Goal: Task Accomplishment & Management: Manage account settings

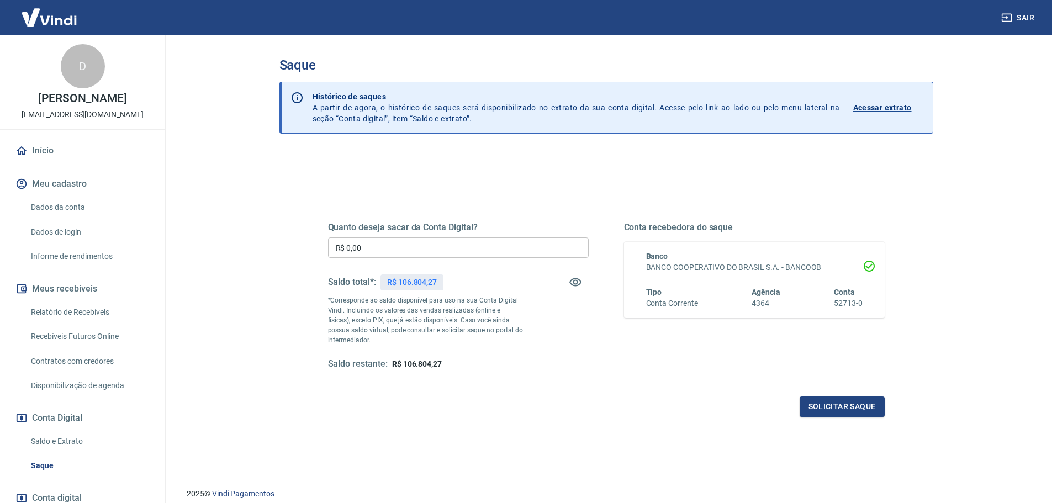
drag, startPoint x: 407, startPoint y: 245, endPoint x: 423, endPoint y: 236, distance: 17.5
click at [407, 244] on input "R$ 0,00" at bounding box center [458, 247] width 261 height 20
type input "R$ 106.800,00"
click at [844, 411] on button "Solicitar saque" at bounding box center [841, 406] width 85 height 20
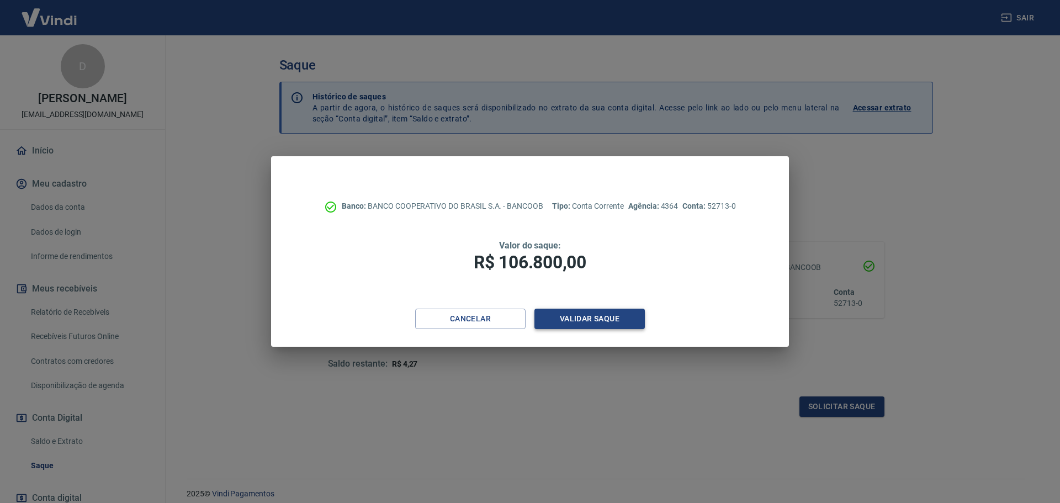
click at [613, 319] on button "Validar saque" at bounding box center [589, 319] width 110 height 20
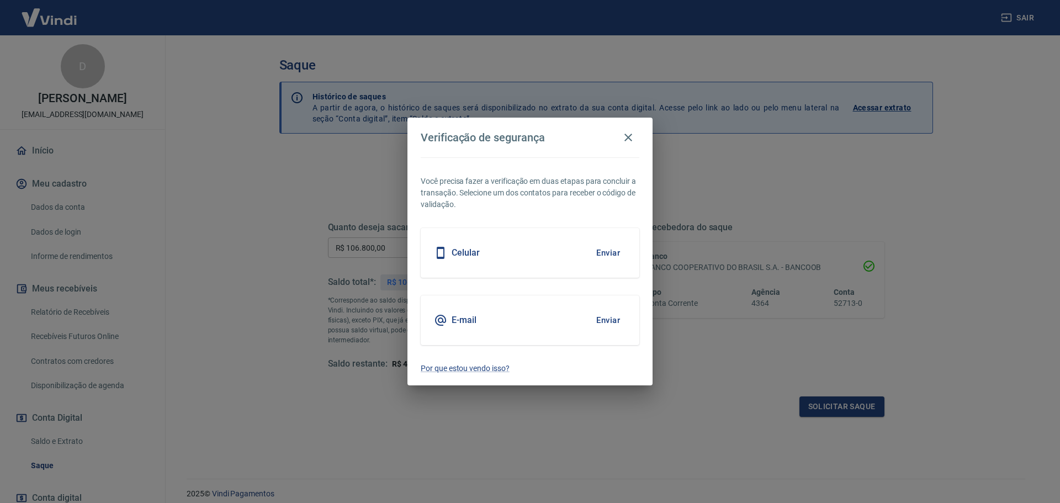
click at [601, 257] on button "Enviar" at bounding box center [608, 252] width 36 height 23
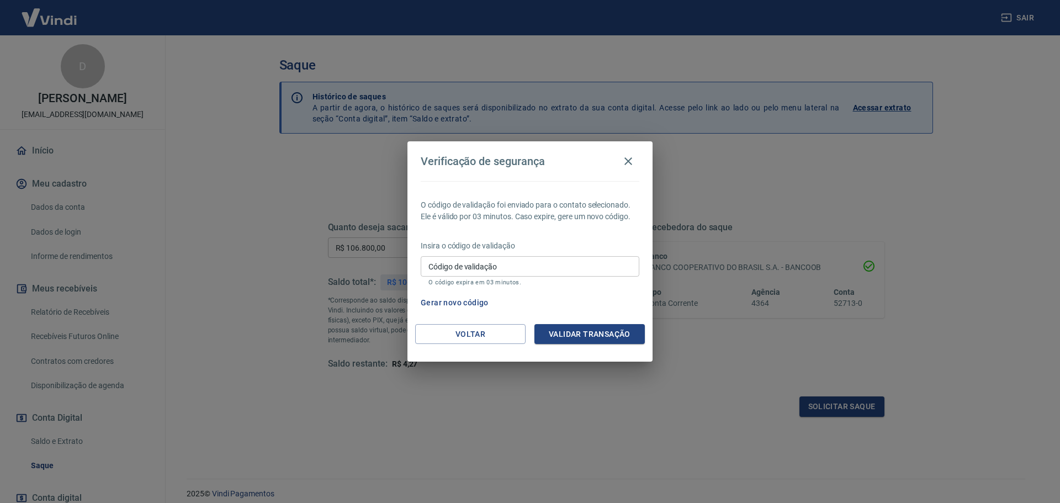
click at [496, 257] on input "Código de validação" at bounding box center [530, 266] width 219 height 20
type input "287113"
click at [589, 335] on button "Validar transação" at bounding box center [589, 334] width 110 height 20
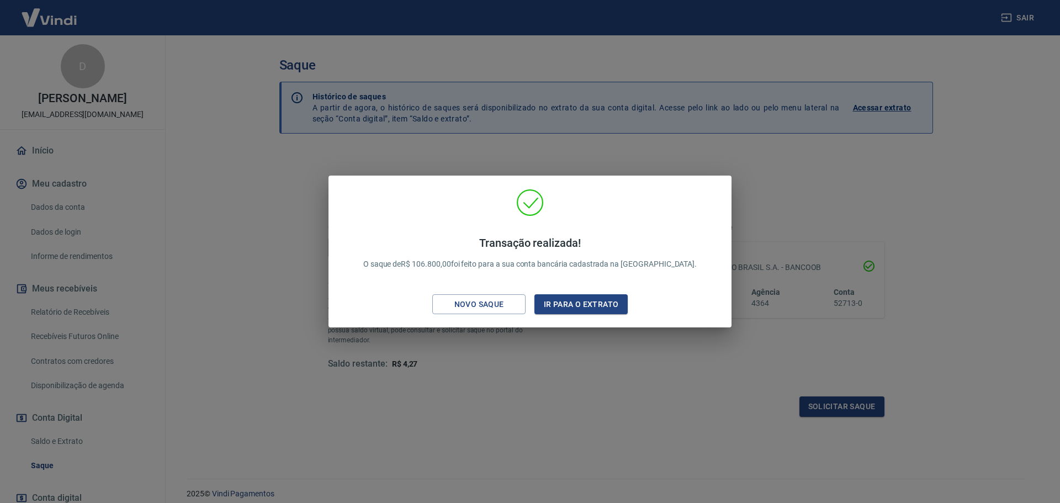
click at [566, 377] on div "Transação realizada! O saque de R$ 106.800,00 foi feito para a sua conta bancár…" at bounding box center [530, 251] width 1060 height 503
